Goal: Information Seeking & Learning: Check status

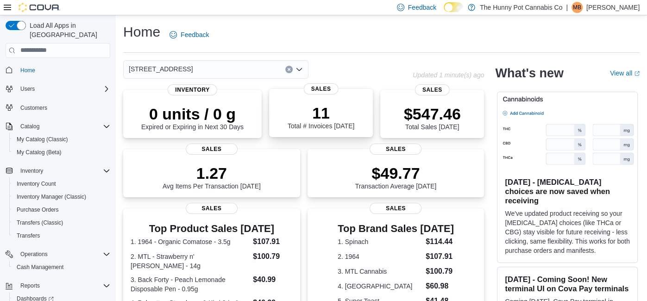
click at [303, 131] on div "11 Total # Invoices Today Sales" at bounding box center [321, 113] width 104 height 48
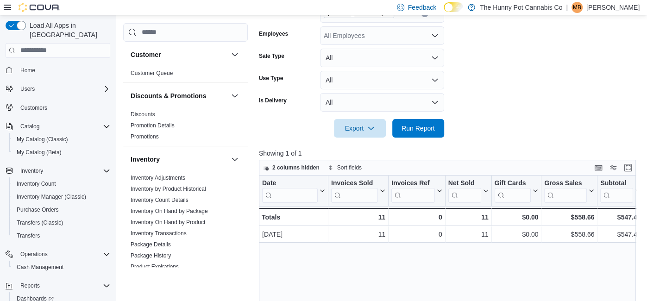
scroll to position [179, 0]
